Goal: Task Accomplishment & Management: Manage account settings

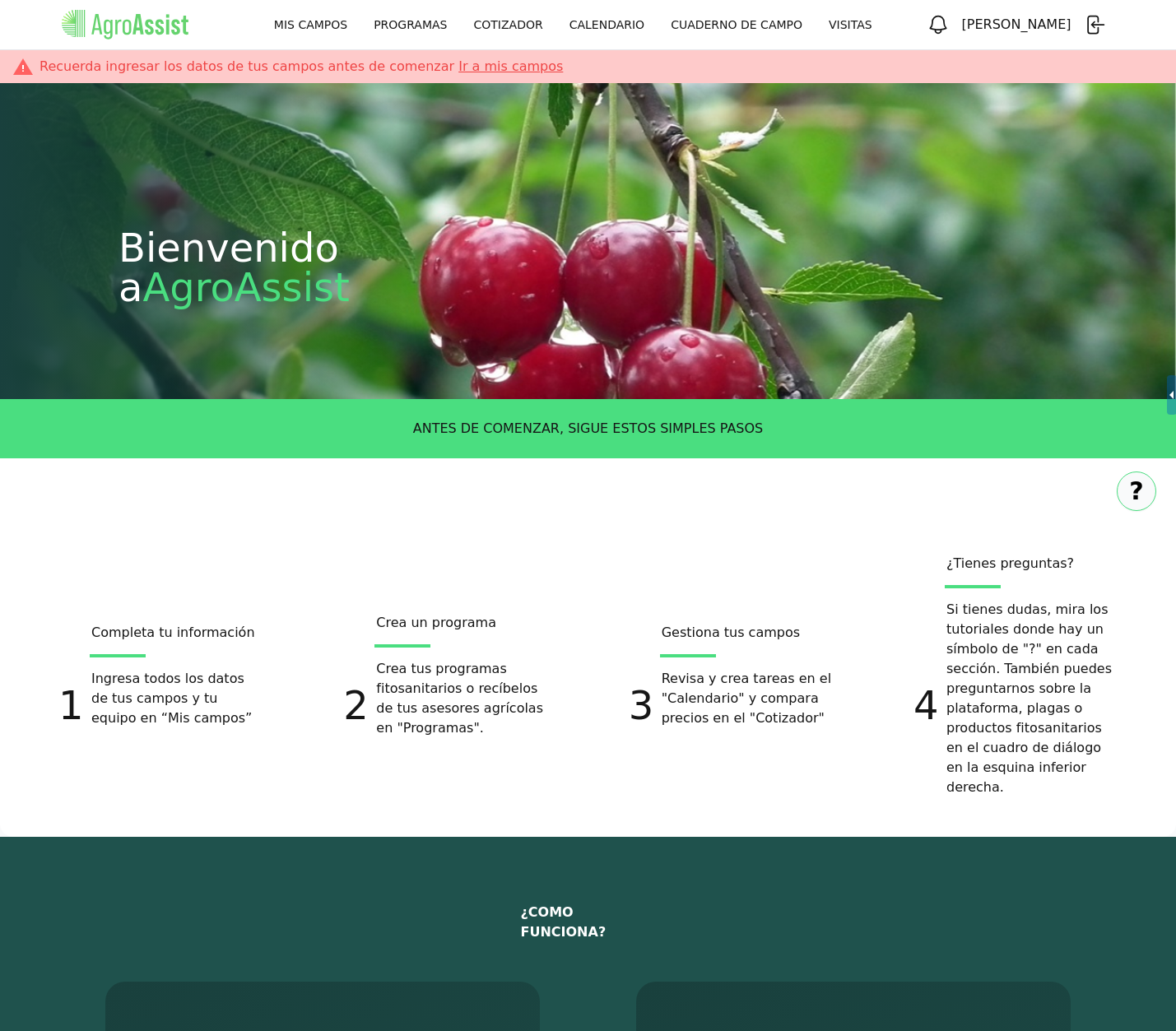
click at [1090, 26] on icon "button" at bounding box center [1094, 24] width 23 height 23
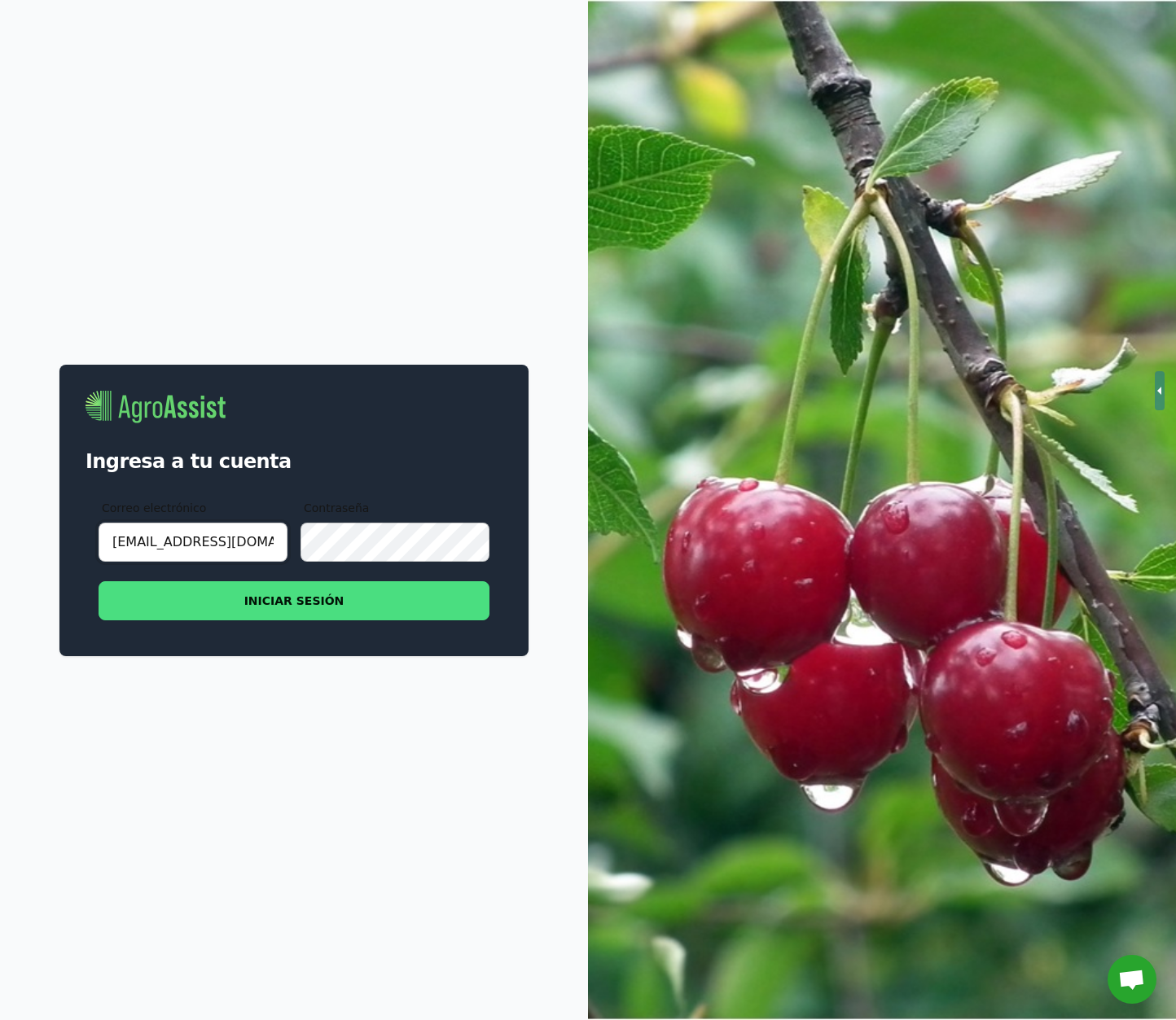
click at [220, 551] on input "test@agroassist.com" at bounding box center [193, 541] width 189 height 39
click at [219, 551] on input "test@agroassist.com" at bounding box center [193, 541] width 189 height 39
click at [218, 551] on input "test@agroassist.com" at bounding box center [193, 541] width 189 height 39
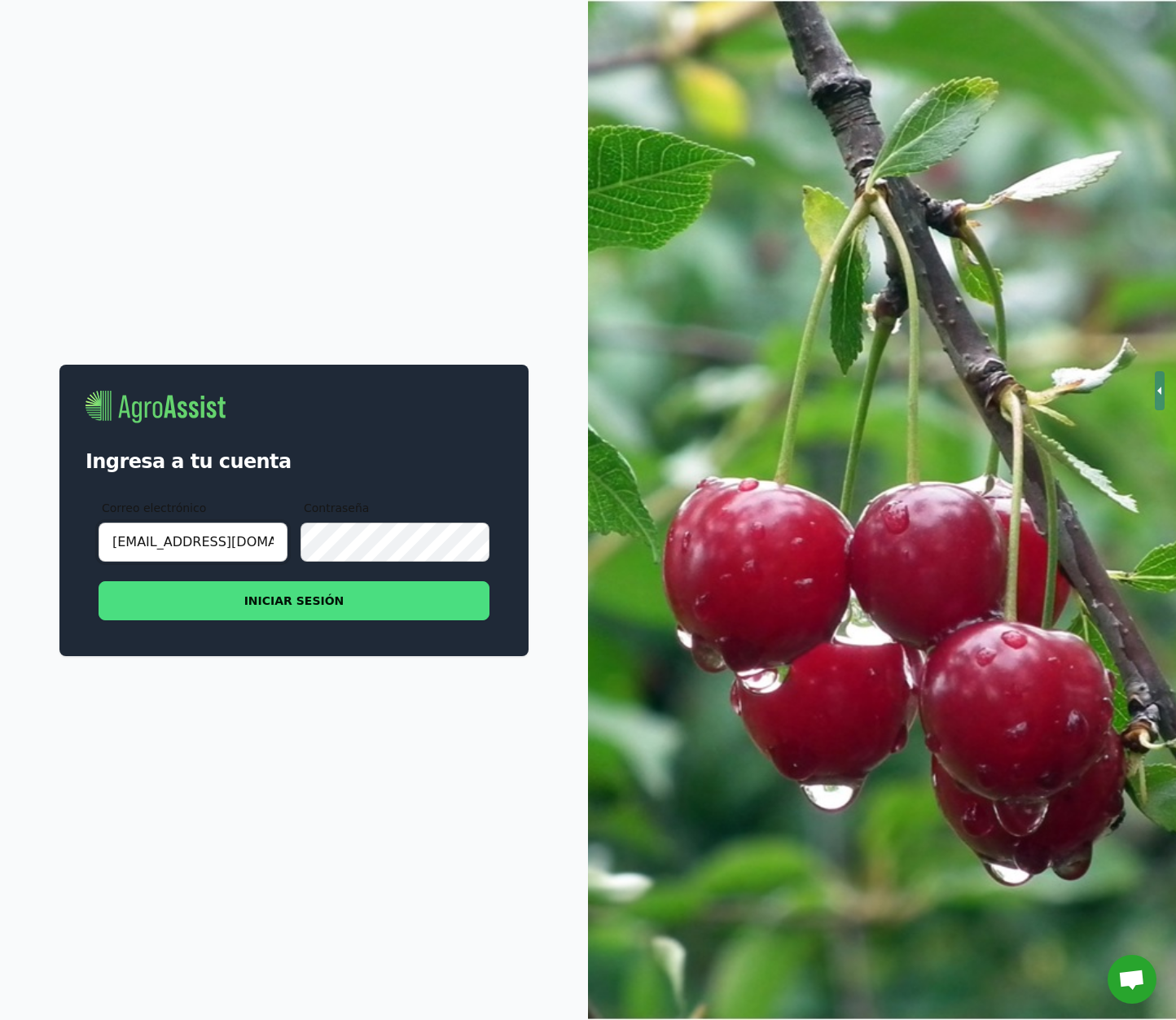
type input "matdelpiano@gmail.com"
click at [293, 607] on button "INICIAR SESIÓN" at bounding box center [294, 601] width 391 height 39
